Goal: Task Accomplishment & Management: Manage account settings

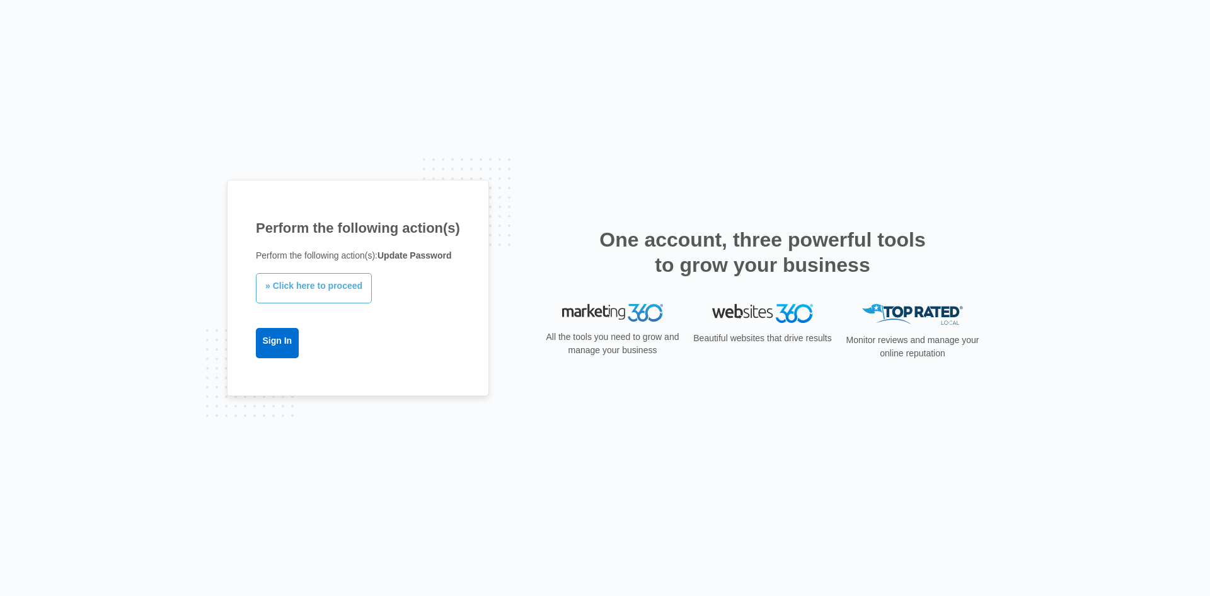
click at [337, 287] on link "» Click here to proceed" at bounding box center [314, 288] width 116 height 30
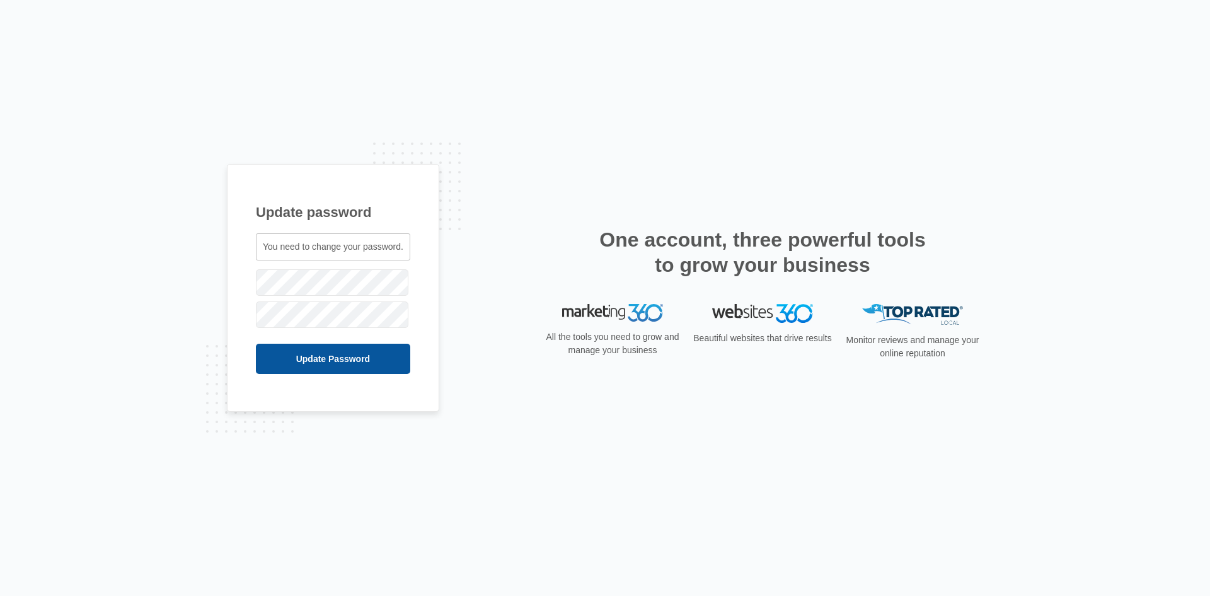
click at [336, 357] on input "Update Password" at bounding box center [333, 359] width 154 height 30
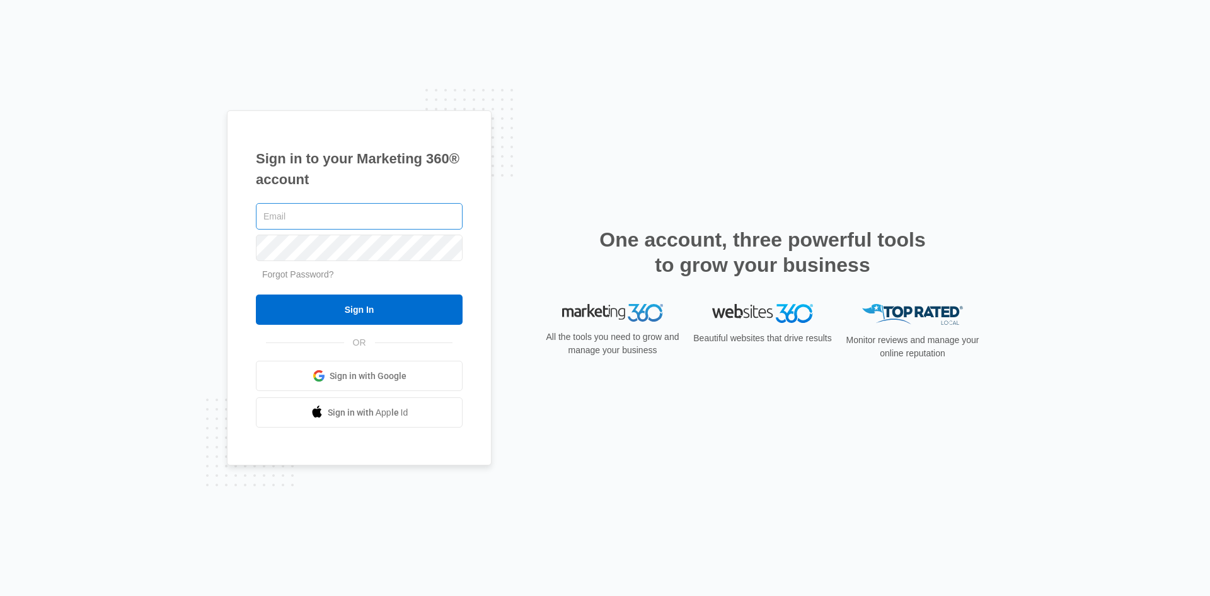
click at [356, 221] on input "text" at bounding box center [359, 216] width 207 height 26
type input "[EMAIL_ADDRESS][DOMAIN_NAME]"
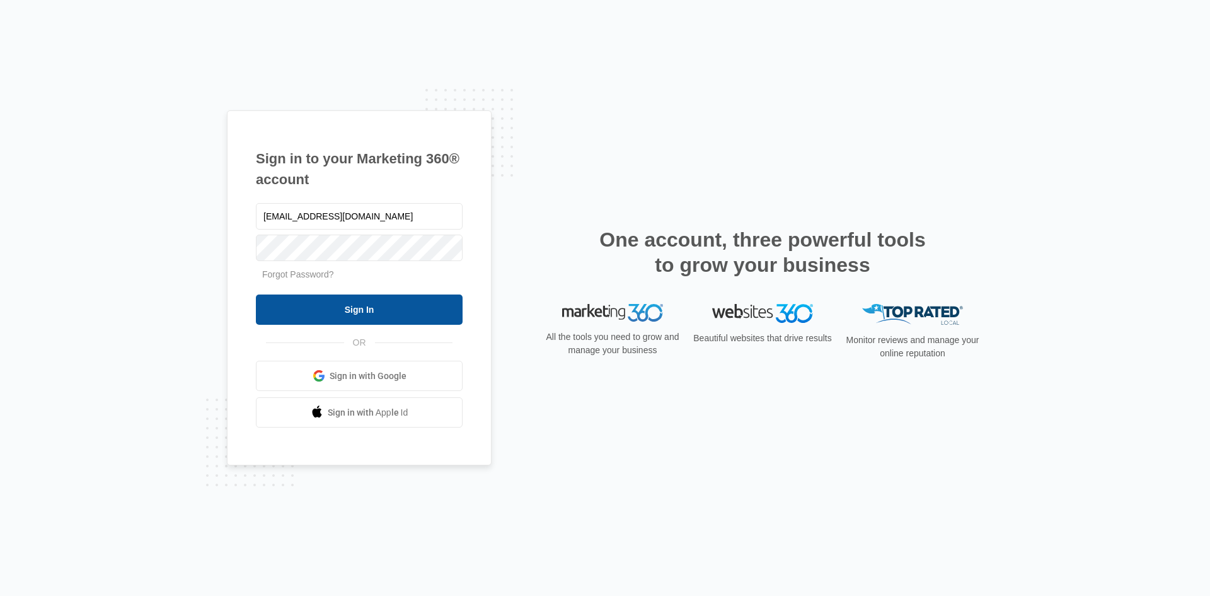
click at [378, 312] on input "Sign In" at bounding box center [359, 309] width 207 height 30
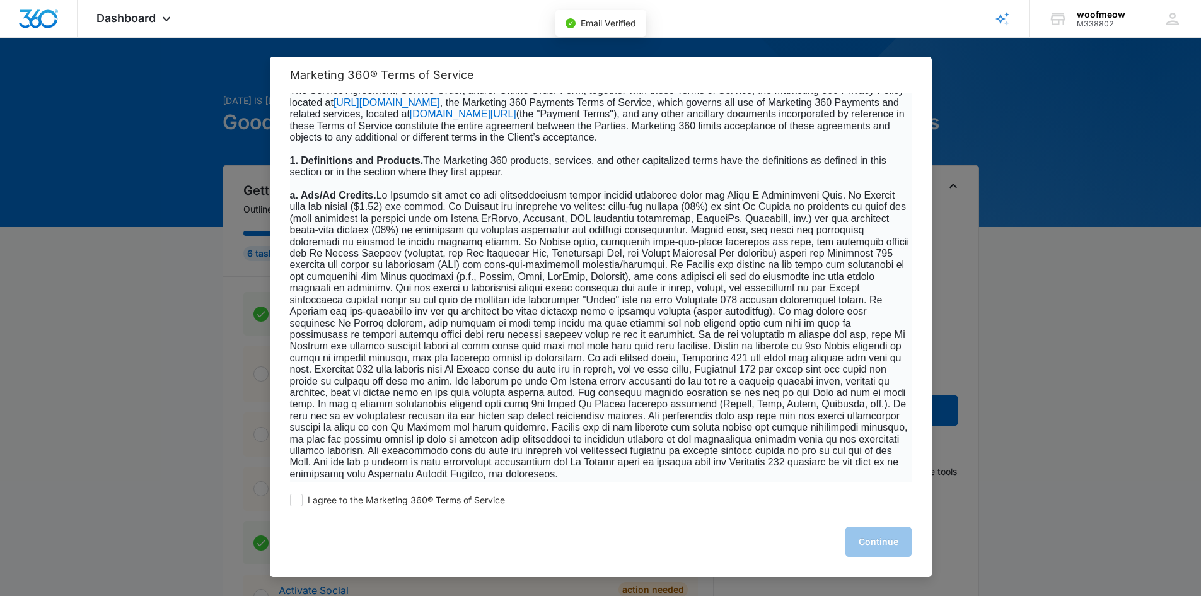
scroll to position [378, 0]
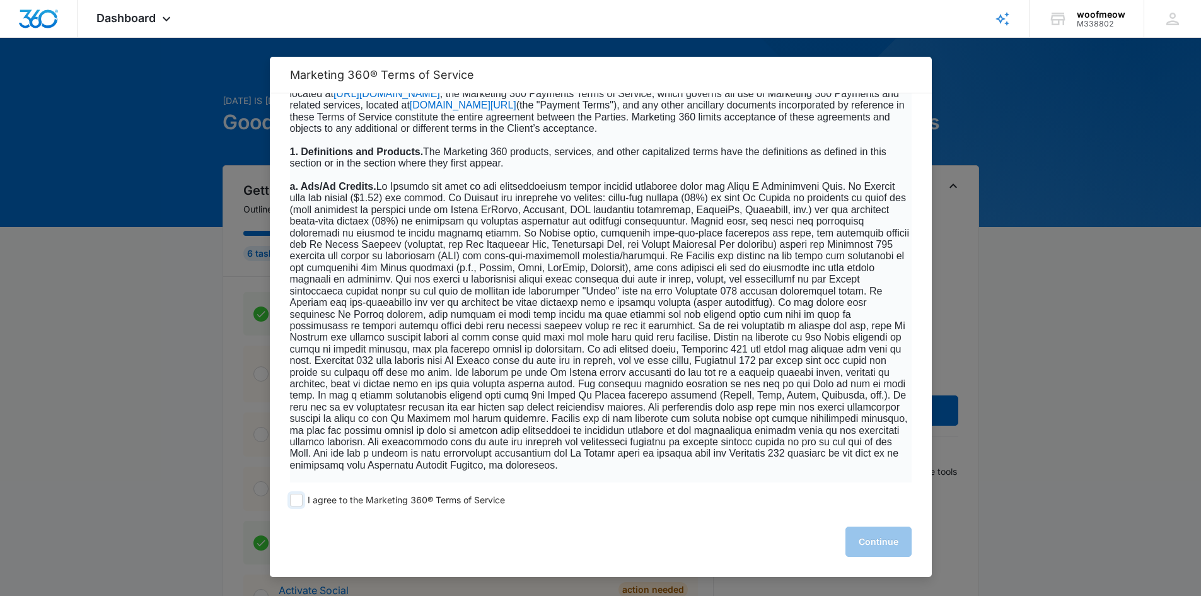
click at [296, 499] on span at bounding box center [296, 500] width 13 height 13
click at [296, 499] on input "I agree to the Marketing 360® Terms of Service" at bounding box center [296, 500] width 13 height 13
checkbox input "true"
click at [869, 542] on button "Continue" at bounding box center [878, 541] width 66 height 30
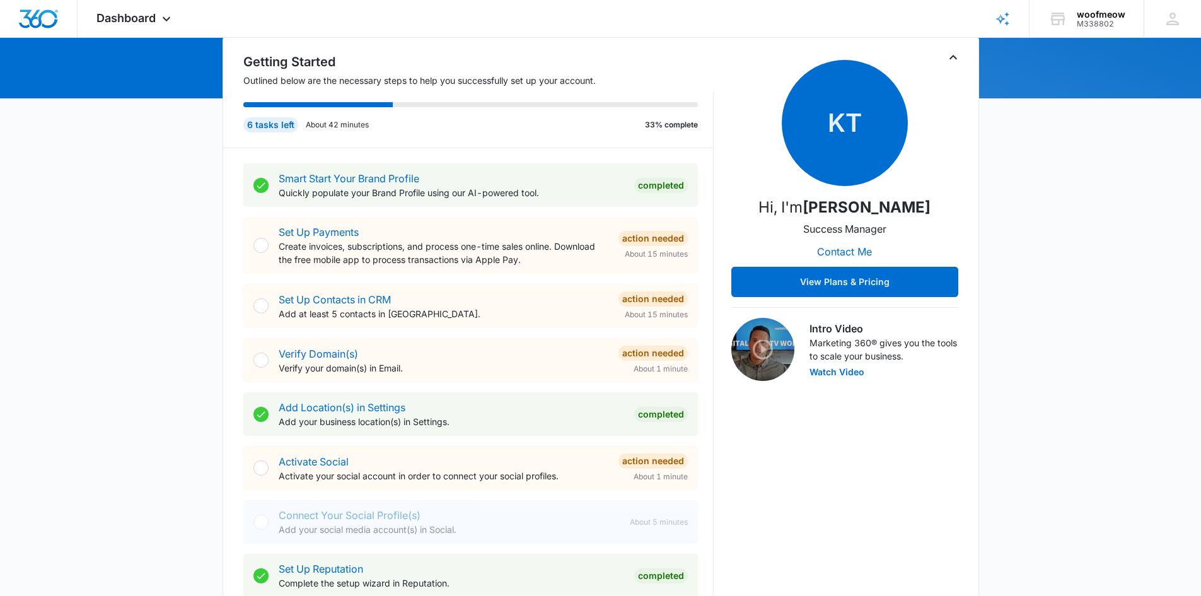
scroll to position [0, 0]
